Goal: Find contact information: Find contact information

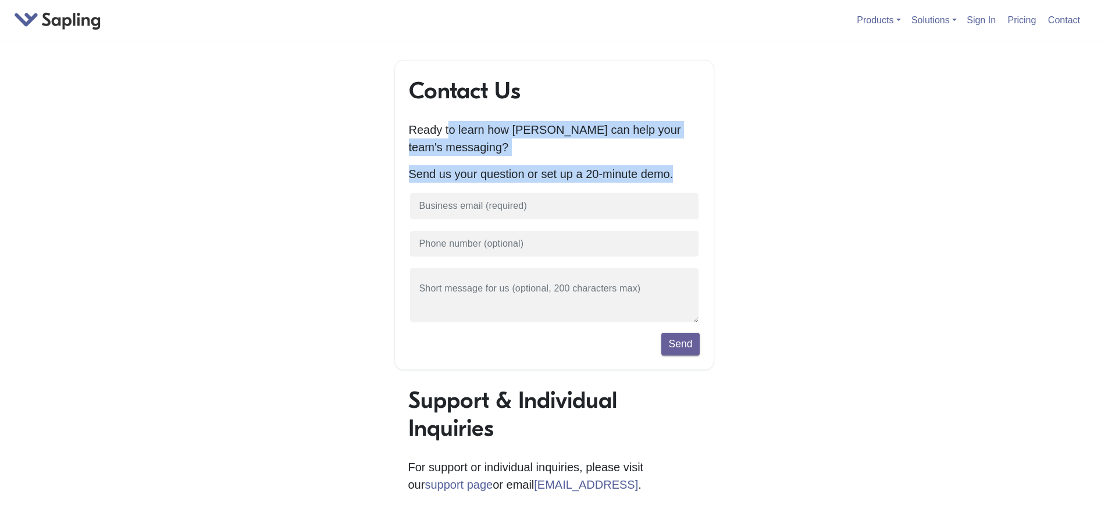
drag, startPoint x: 469, startPoint y: 133, endPoint x: 674, endPoint y: 184, distance: 211.0
click at [674, 184] on div "Contact Us Ready to learn how Sapling can help your team's messaging? Send us y…" at bounding box center [554, 215] width 320 height 310
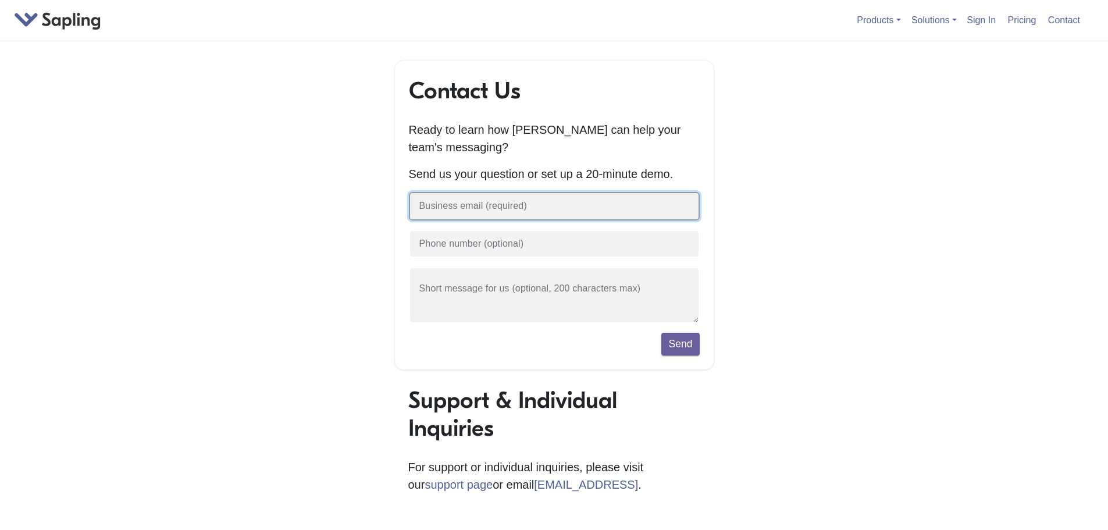
click at [555, 206] on input "text" at bounding box center [554, 206] width 291 height 28
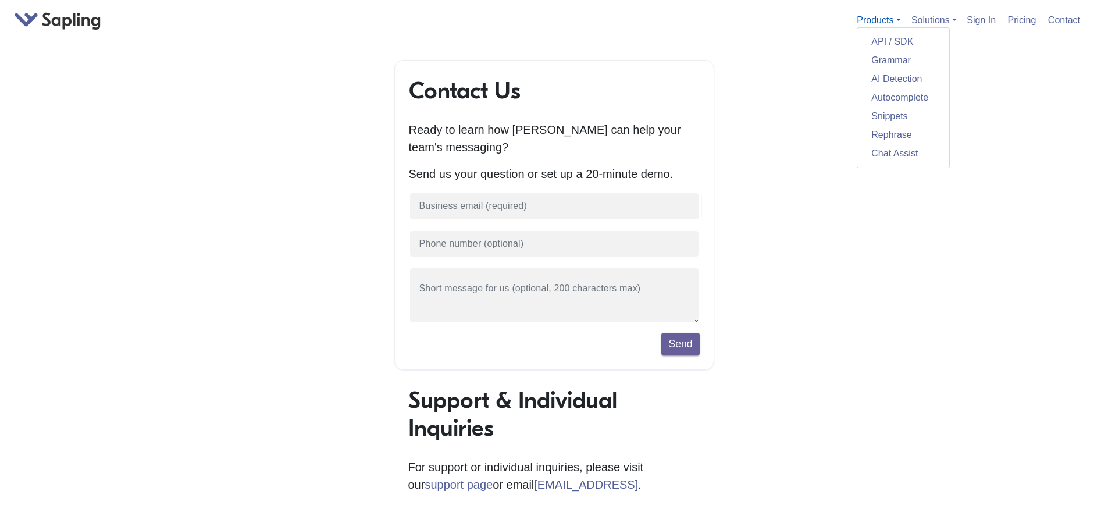
click at [877, 20] on link "Products" at bounding box center [879, 20] width 44 height 10
click at [866, 151] on link "Chat Assist" at bounding box center [903, 152] width 92 height 19
